Goal: Information Seeking & Learning: Learn about a topic

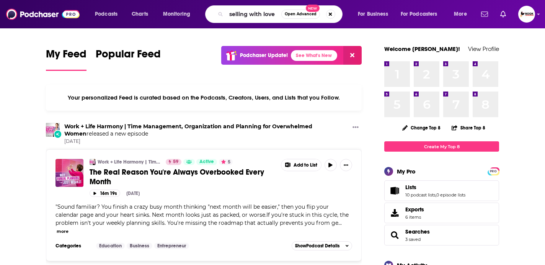
type input "selling with love"
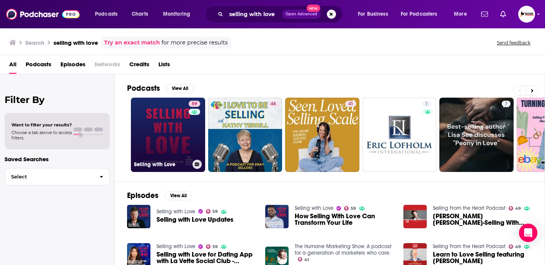
click at [177, 138] on link "59 Selling with Love" at bounding box center [168, 135] width 74 height 74
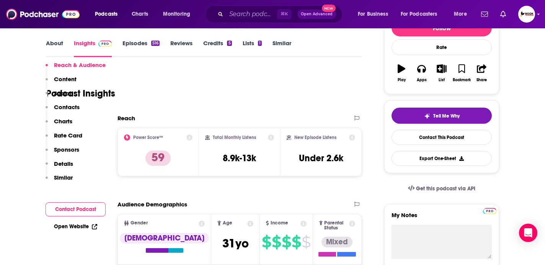
scroll to position [157, 0]
